Goal: Task Accomplishment & Management: Manage account settings

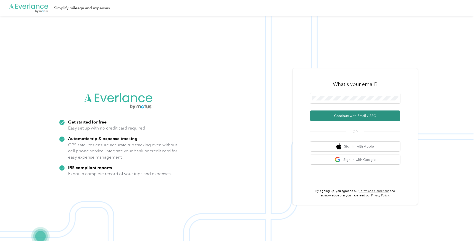
click at [333, 118] on button "Continue with Email / SSO" at bounding box center [355, 115] width 90 height 11
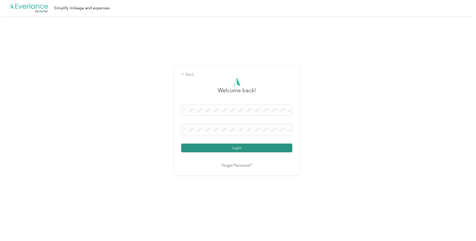
click at [248, 148] on button "Login" at bounding box center [236, 147] width 111 height 9
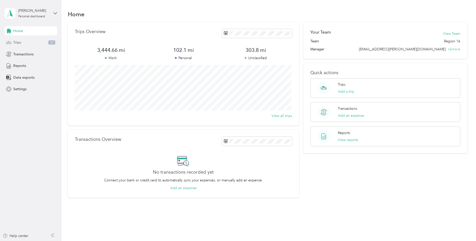
click at [25, 44] on div "Trips 32" at bounding box center [31, 42] width 53 height 9
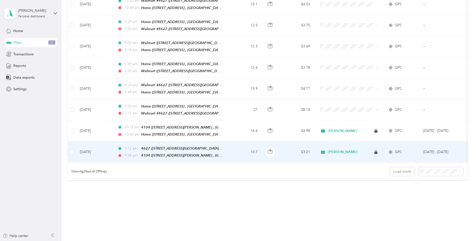
scroll to position [398, 0]
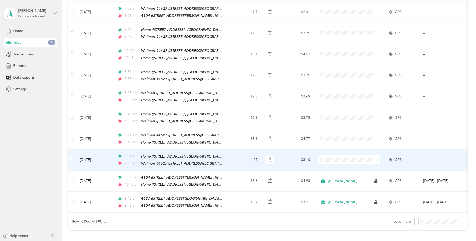
click at [335, 156] on span "[PERSON_NAME]" at bounding box center [353, 157] width 46 height 5
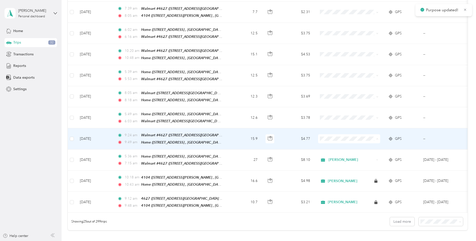
click at [339, 138] on span "[PERSON_NAME]" at bounding box center [353, 137] width 46 height 5
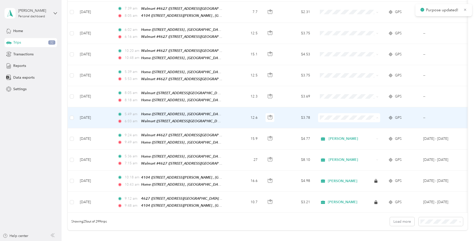
click at [335, 115] on span "[PERSON_NAME]" at bounding box center [353, 116] width 46 height 5
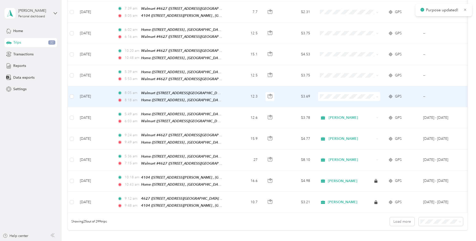
click at [332, 96] on span "[PERSON_NAME]" at bounding box center [353, 96] width 46 height 5
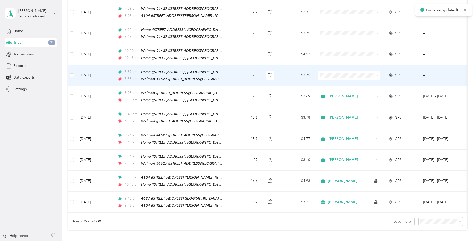
click at [331, 76] on span "[PERSON_NAME]" at bounding box center [353, 75] width 46 height 5
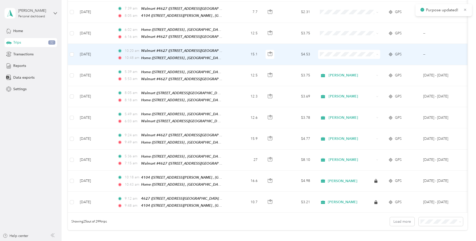
click at [337, 51] on li "[PERSON_NAME]" at bounding box center [349, 55] width 62 height 9
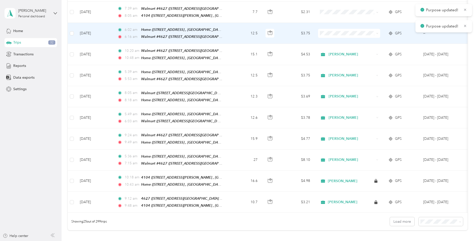
click at [338, 29] on span at bounding box center [349, 33] width 62 height 9
click at [338, 37] on li "[PERSON_NAME]" at bounding box center [349, 34] width 62 height 9
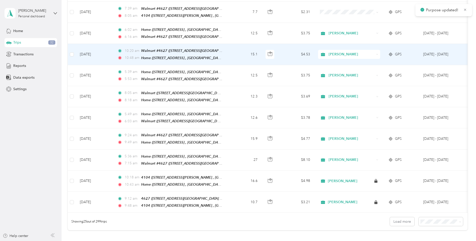
scroll to position [373, 0]
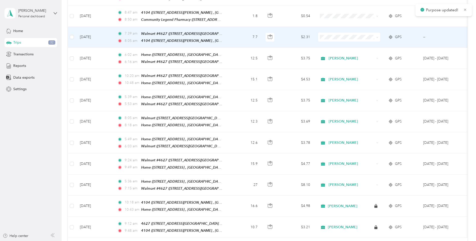
click at [335, 40] on li "[PERSON_NAME]" at bounding box center [349, 38] width 62 height 9
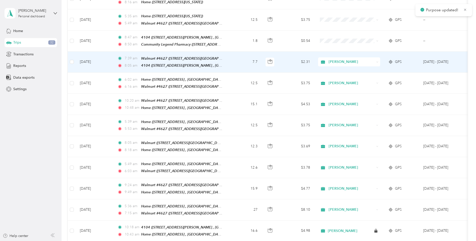
scroll to position [348, 0]
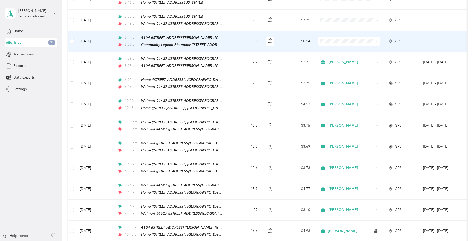
click at [335, 45] on li "[PERSON_NAME]" at bounding box center [349, 43] width 62 height 9
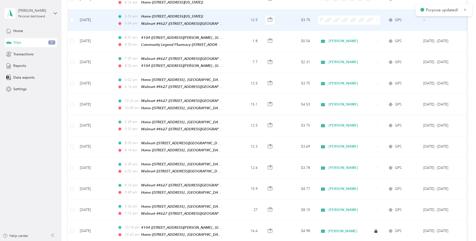
click at [333, 25] on li "[PERSON_NAME]" at bounding box center [349, 23] width 62 height 9
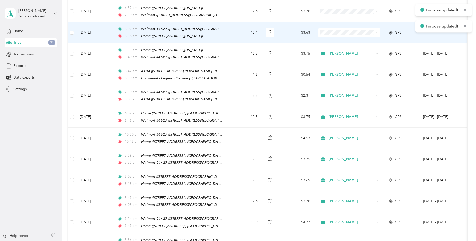
scroll to position [298, 0]
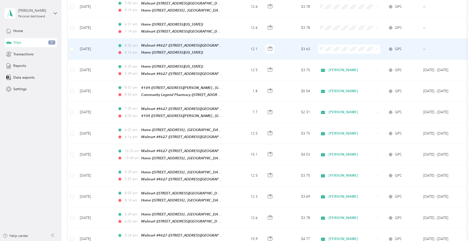
click at [336, 54] on li "[PERSON_NAME]" at bounding box center [349, 52] width 62 height 9
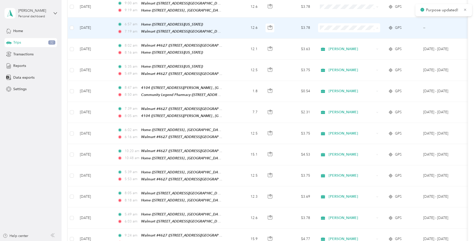
click at [335, 30] on span "[PERSON_NAME]" at bounding box center [353, 31] width 46 height 5
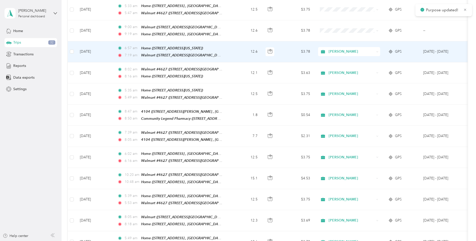
scroll to position [273, 0]
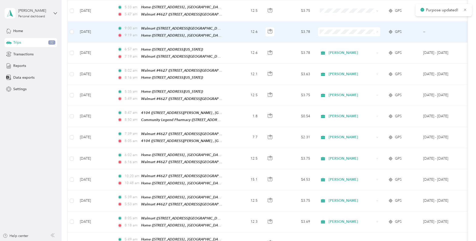
click at [333, 36] on span "[PERSON_NAME]" at bounding box center [353, 36] width 46 height 5
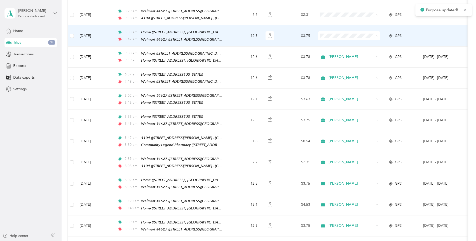
click at [332, 37] on li "[PERSON_NAME]" at bounding box center [349, 40] width 62 height 9
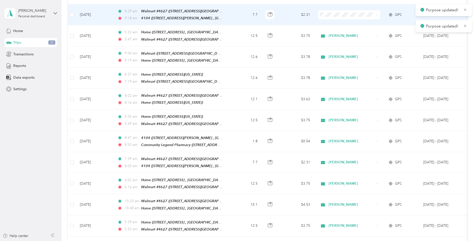
click at [336, 14] on span at bounding box center [349, 14] width 62 height 9
click at [337, 21] on span "[PERSON_NAME]" at bounding box center [353, 19] width 46 height 5
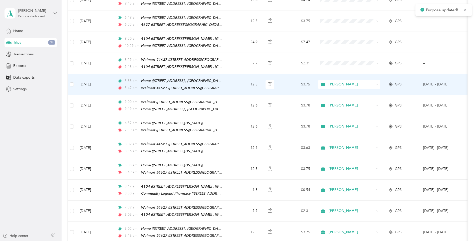
scroll to position [198, 0]
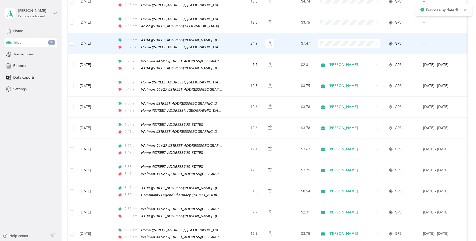
click at [331, 50] on span "[PERSON_NAME]" at bounding box center [353, 49] width 46 height 5
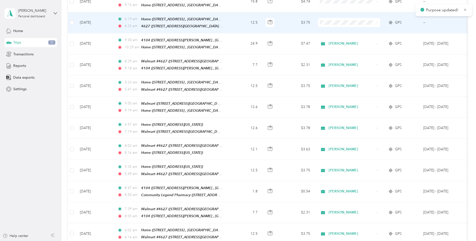
click at [342, 28] on span "[PERSON_NAME]" at bounding box center [353, 28] width 46 height 5
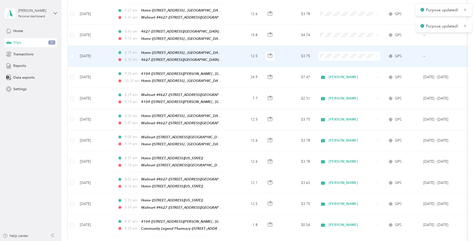
scroll to position [148, 0]
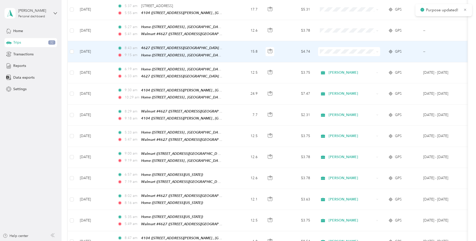
click at [338, 58] on span "[PERSON_NAME]" at bounding box center [353, 57] width 46 height 5
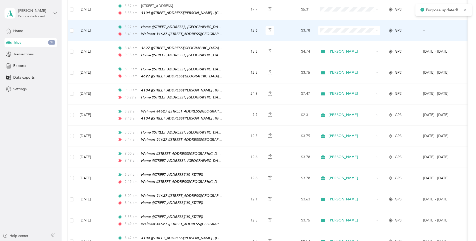
click at [340, 38] on span "[PERSON_NAME]" at bounding box center [353, 37] width 46 height 5
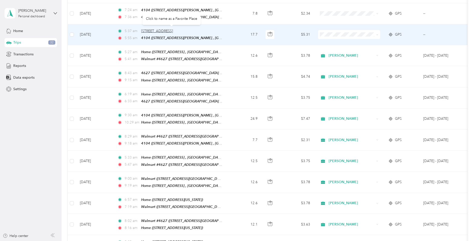
click at [152, 30] on span "[STREET_ADDRESS]" at bounding box center [157, 31] width 32 height 4
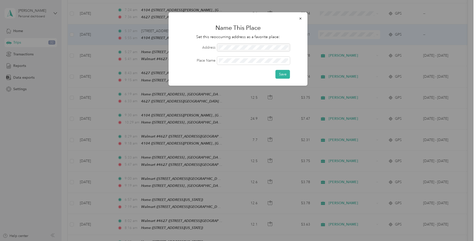
click at [280, 47] on div at bounding box center [253, 48] width 73 height 8
click at [274, 47] on div at bounding box center [253, 48] width 73 height 8
click at [301, 18] on icon "button" at bounding box center [300, 19] width 2 height 2
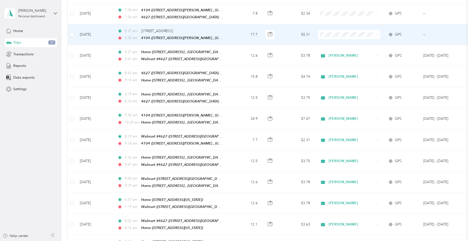
click at [99, 33] on td "[DATE]" at bounding box center [95, 34] width 38 height 21
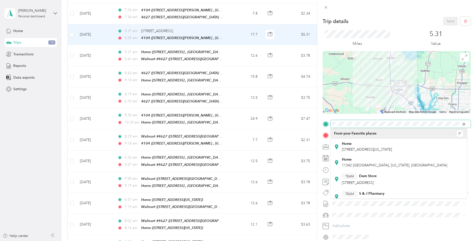
click at [302, 127] on div "Trip details Save This trip cannot be edited because it is either under review,…" at bounding box center [238, 120] width 476 height 241
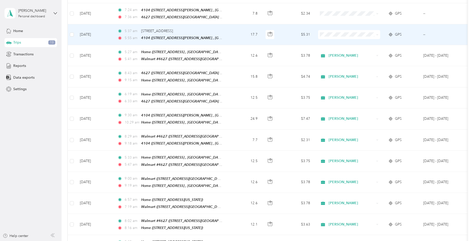
click at [88, 32] on td "[DATE]" at bounding box center [95, 34] width 38 height 21
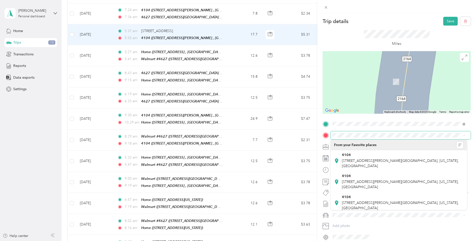
click at [403, 132] on span at bounding box center [400, 135] width 140 height 8
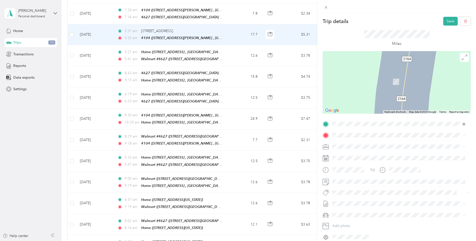
click at [390, 157] on div "Home [STREET_ADDRESS][GEOGRAPHIC_DATA], [US_STATE], [GEOGRAPHIC_DATA]" at bounding box center [394, 157] width 105 height 11
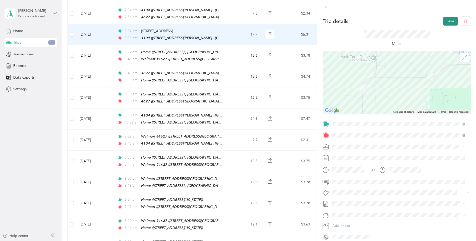
click at [448, 20] on button "Save" at bounding box center [450, 21] width 15 height 9
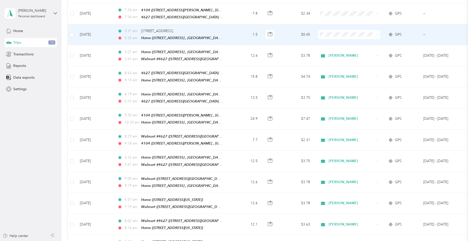
click at [242, 33] on td "1.5" at bounding box center [244, 34] width 33 height 21
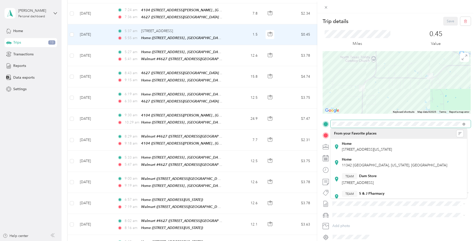
click at [331, 120] on span at bounding box center [400, 124] width 140 height 8
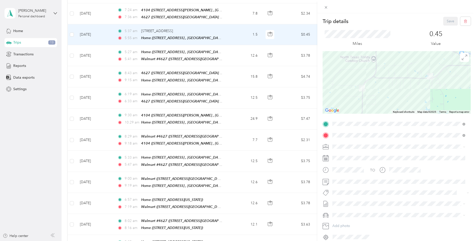
click at [350, 145] on div "Home [STREET_ADDRESS][US_STATE]" at bounding box center [367, 146] width 50 height 11
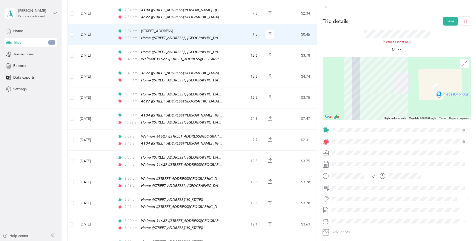
click at [401, 163] on div "4104 [STREET_ADDRESS][PERSON_NAME][GEOGRAPHIC_DATA], [US_STATE], [GEOGRAPHIC_DA…" at bounding box center [403, 167] width 122 height 16
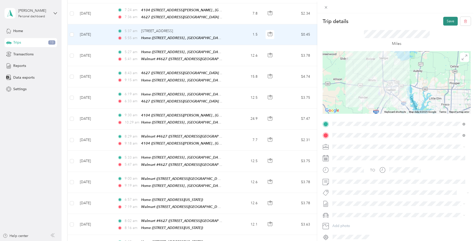
click at [446, 19] on button "Save" at bounding box center [450, 21] width 15 height 9
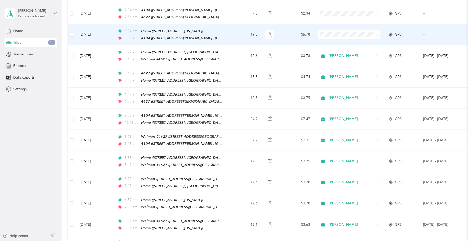
click at [355, 41] on span "[PERSON_NAME]" at bounding box center [353, 42] width 46 height 5
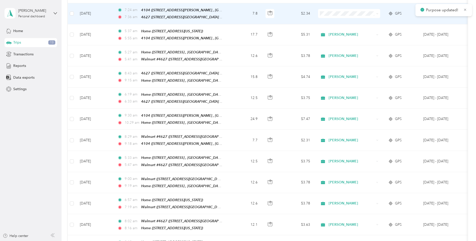
click at [353, 22] on span "[PERSON_NAME]" at bounding box center [353, 21] width 46 height 5
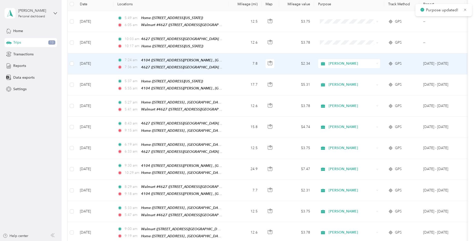
scroll to position [48, 0]
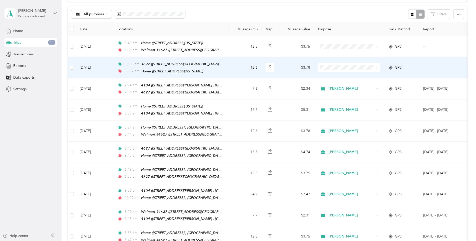
click at [348, 75] on span "[PERSON_NAME]" at bounding box center [353, 74] width 46 height 5
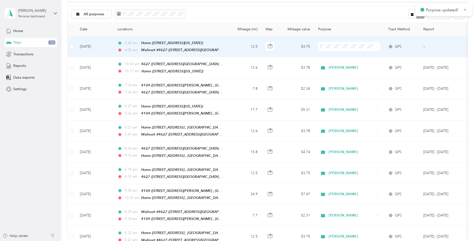
click at [350, 54] on span "[PERSON_NAME]" at bounding box center [353, 55] width 46 height 5
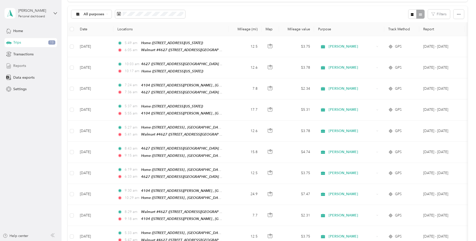
click at [31, 66] on div "Reports" at bounding box center [31, 65] width 53 height 9
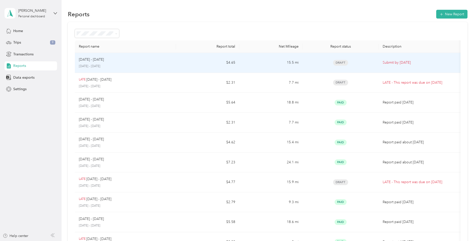
click at [374, 63] on div "Draft" at bounding box center [340, 63] width 68 height 6
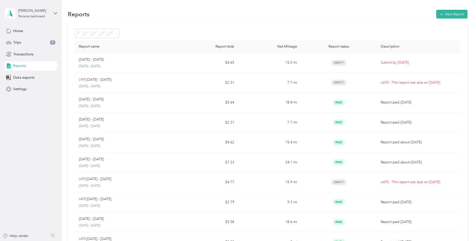
click at [367, 22] on div "Report name Report total Net Mileage Report status Description [DATE] - [DATE] …" at bounding box center [267, 147] width 399 height 251
